Goal: Task Accomplishment & Management: Use online tool/utility

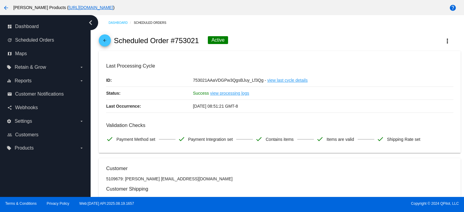
click at [106, 38] on mat-icon "arrow_back" at bounding box center [104, 41] width 7 height 7
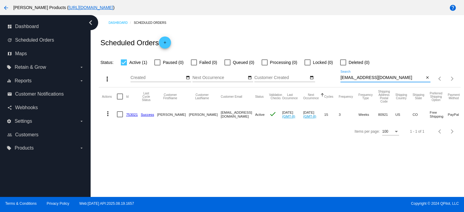
drag, startPoint x: 393, startPoint y: 78, endPoint x: 319, endPoint y: 81, distance: 74.0
click at [319, 81] on div "more_vert Aug Jan Feb Mar [DATE]" at bounding box center [279, 76] width 361 height 21
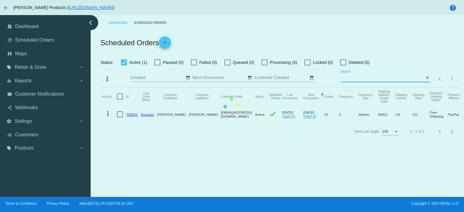
click at [394, 49] on div "Scheduled Orders add" at bounding box center [279, 42] width 361 height 24
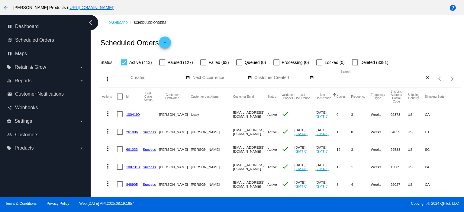
click at [135, 116] on link "1004190" at bounding box center [133, 115] width 14 height 4
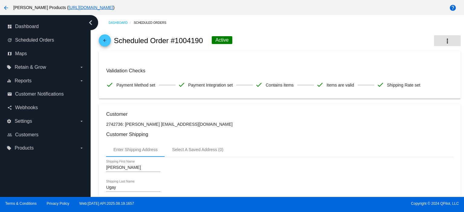
click at [438, 40] on button "more_vert" at bounding box center [447, 40] width 27 height 11
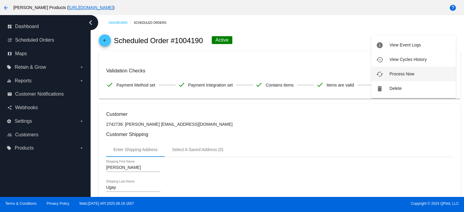
click at [406, 75] on span "Process Now" at bounding box center [401, 74] width 25 height 5
